Goal: Use online tool/utility: Utilize a website feature to perform a specific function

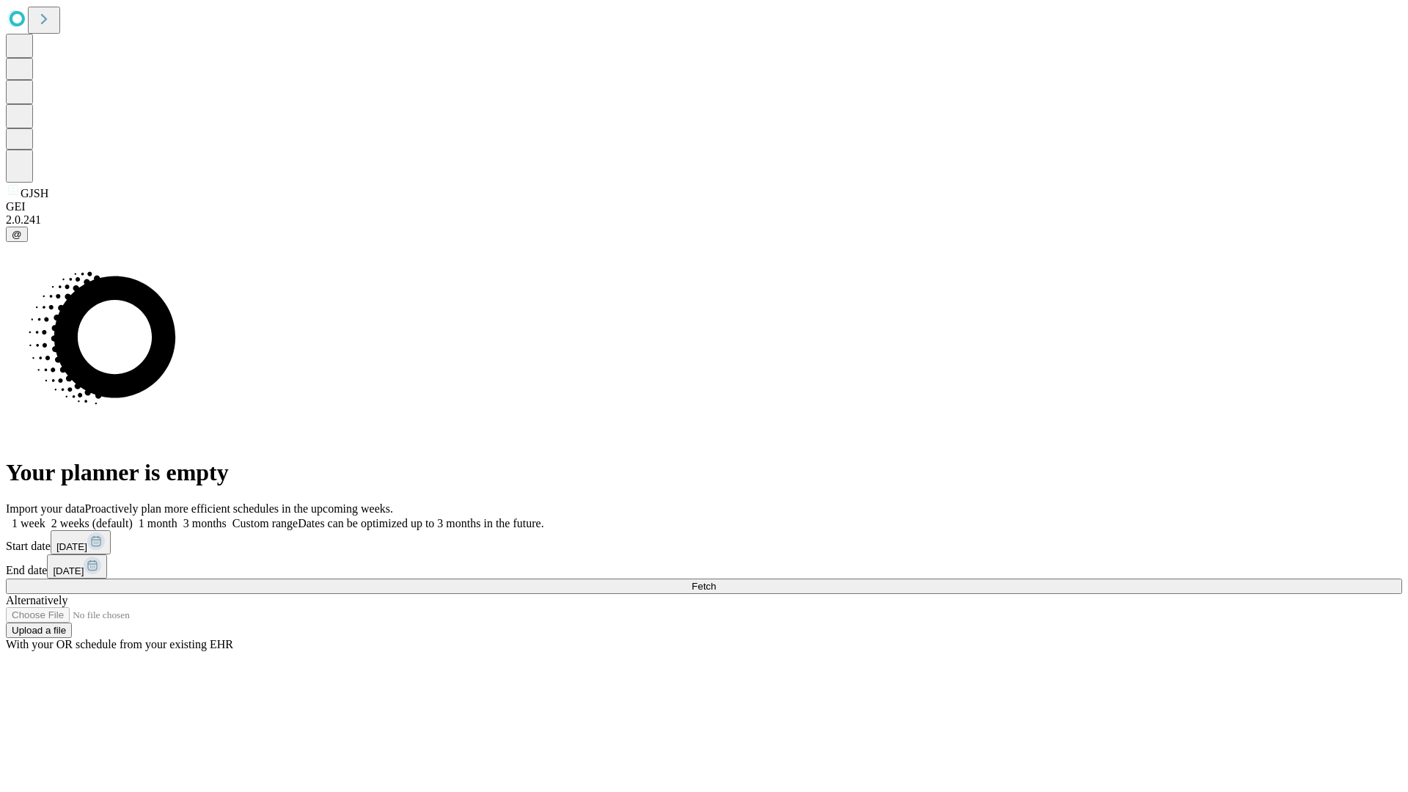
click at [716, 581] on span "Fetch" at bounding box center [704, 586] width 24 height 11
